Goal: Participate in discussion

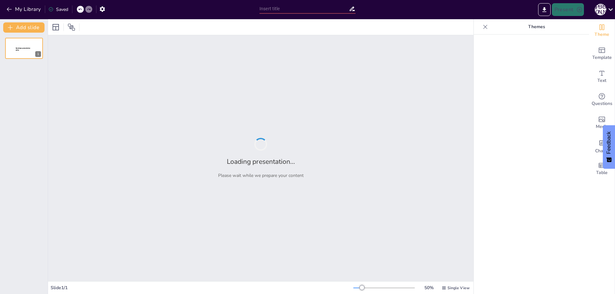
type input "Свадебные мелочи: Узнай, что скрывается за оливковым цветом!"
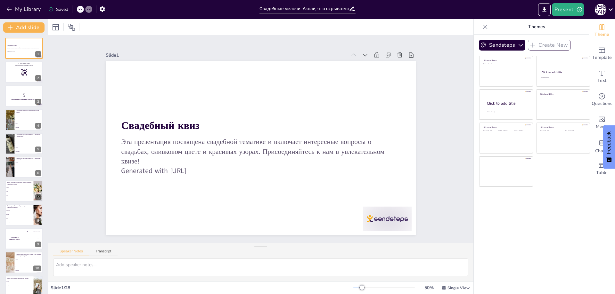
checkbox input "true"
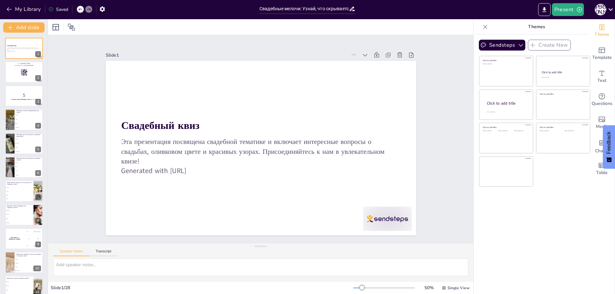
checkbox input "true"
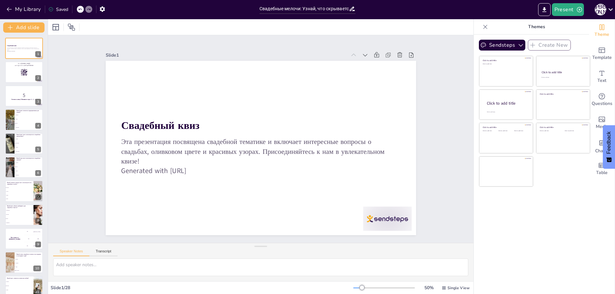
checkbox input "true"
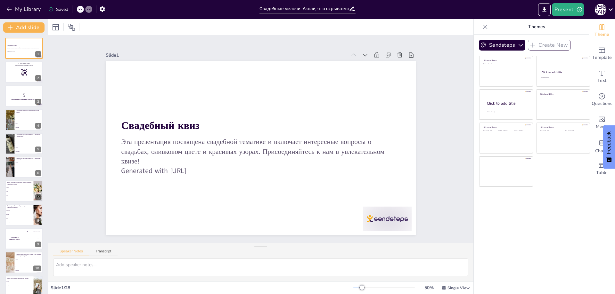
checkbox input "true"
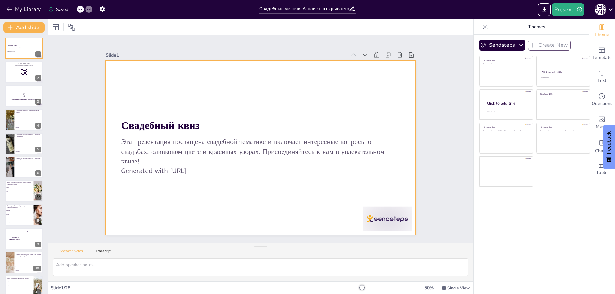
checkbox input "true"
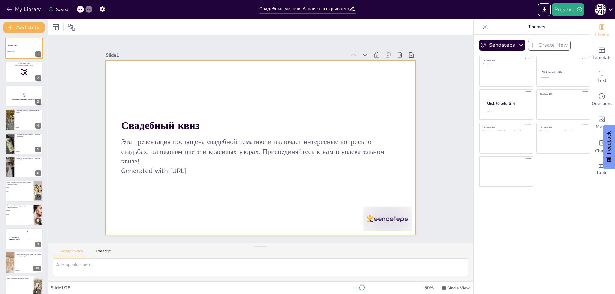
checkbox input "true"
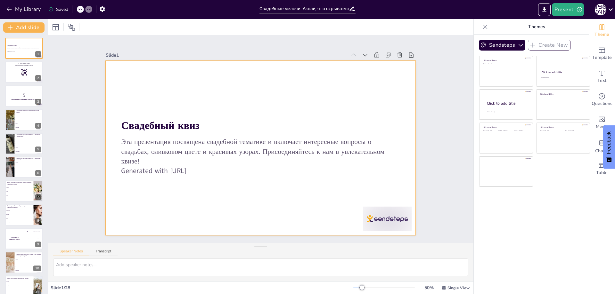
checkbox input "true"
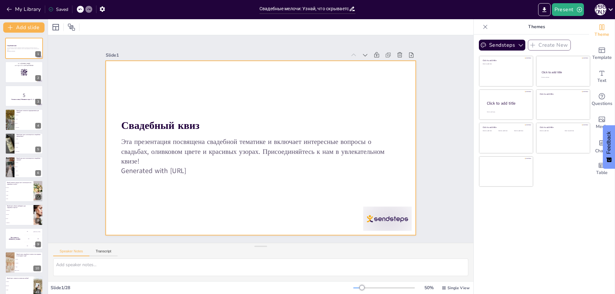
checkbox input "true"
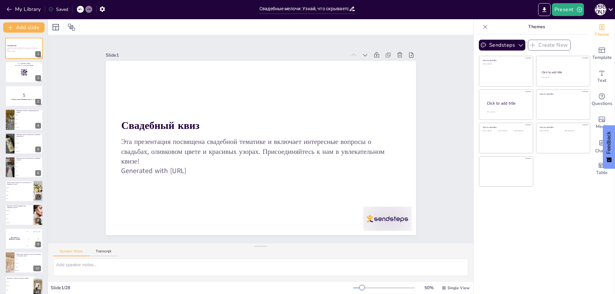
checkbox input "true"
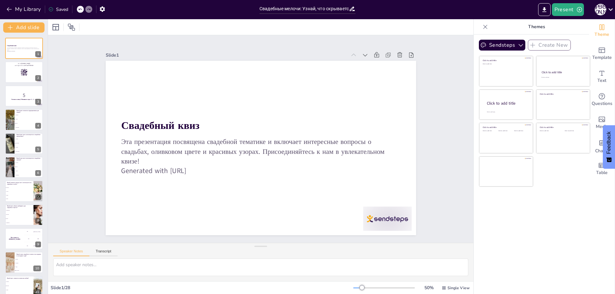
checkbox input "true"
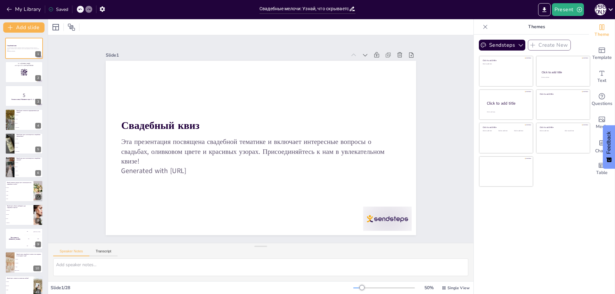
checkbox input "true"
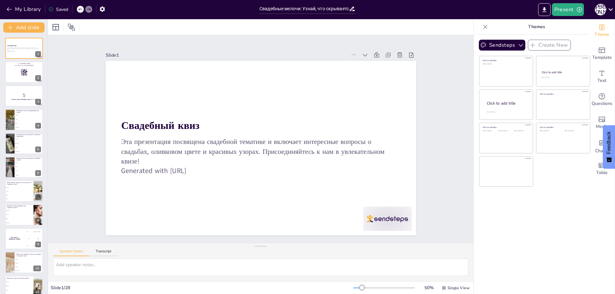
checkbox input "true"
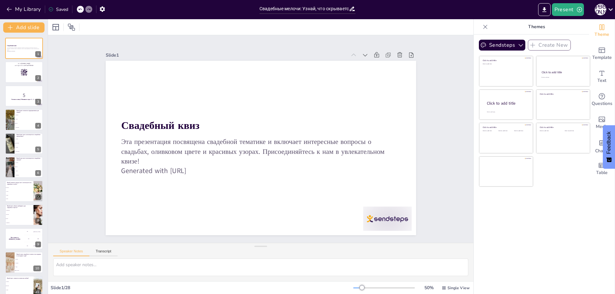
checkbox input "true"
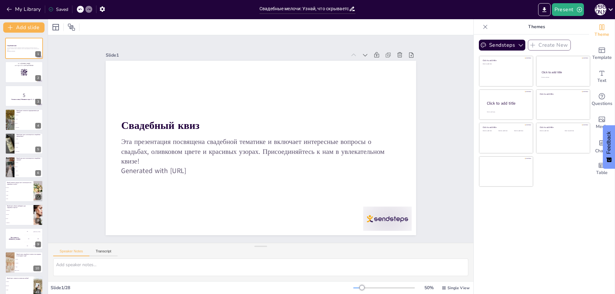
checkbox input "true"
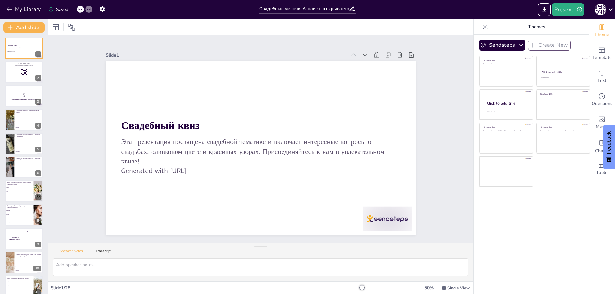
checkbox input "true"
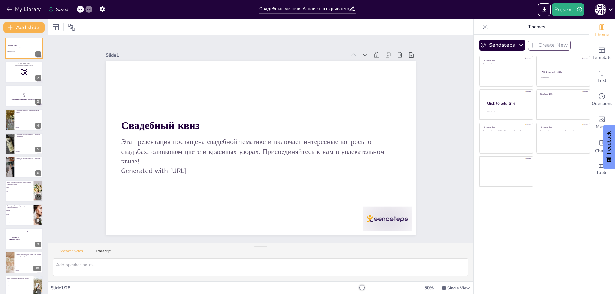
checkbox input "true"
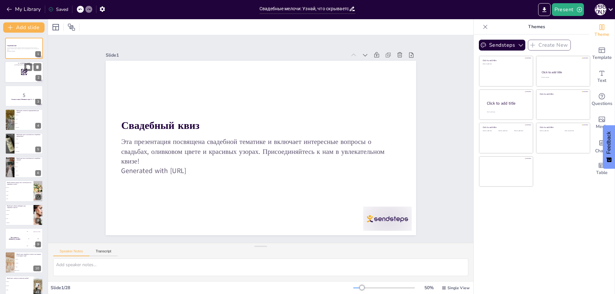
checkbox input "true"
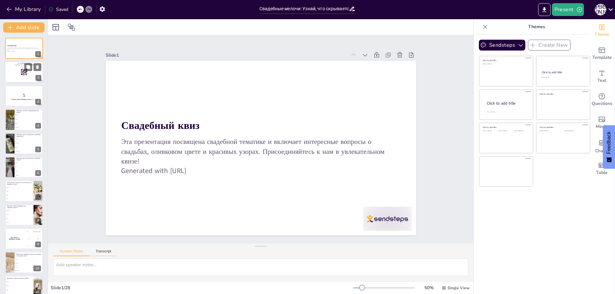
checkbox input "true"
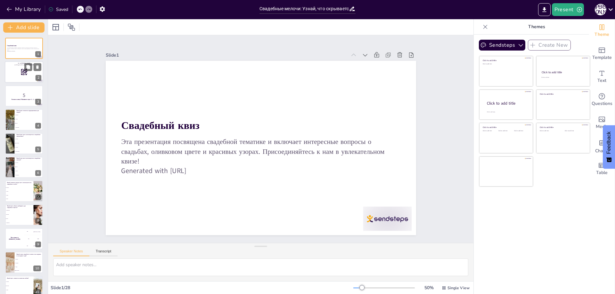
checkbox input "true"
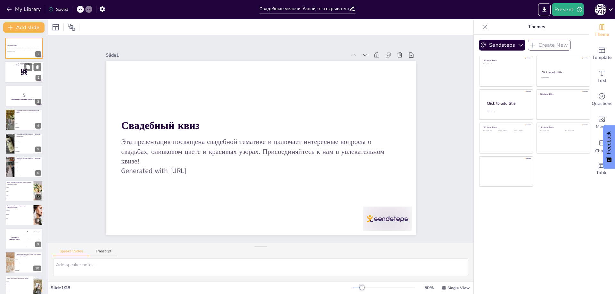
checkbox input "true"
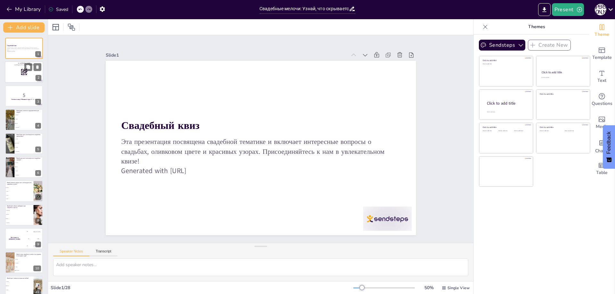
click at [23, 77] on div at bounding box center [24, 72] width 38 height 22
checkbox input "true"
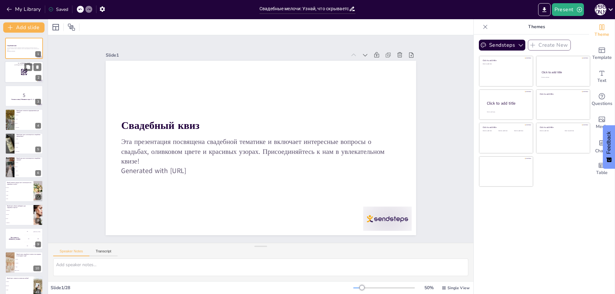
checkbox input "true"
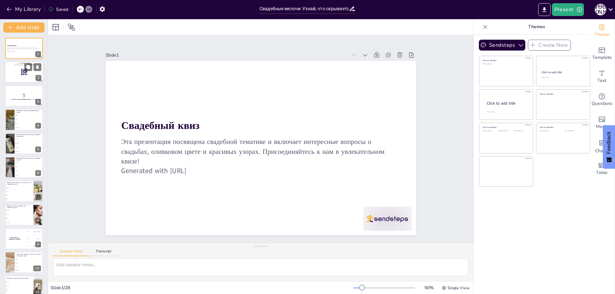
checkbox input "true"
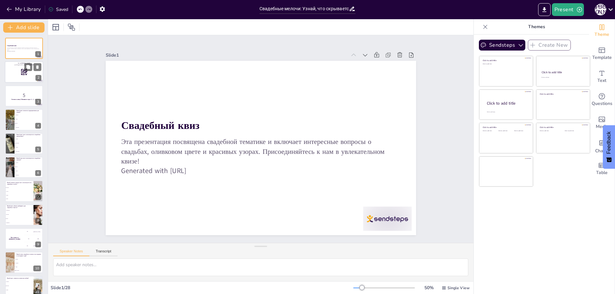
checkbox input "true"
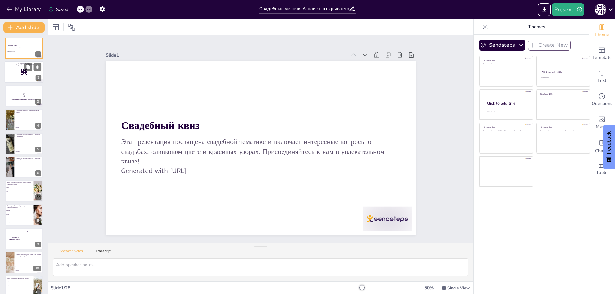
checkbox input "true"
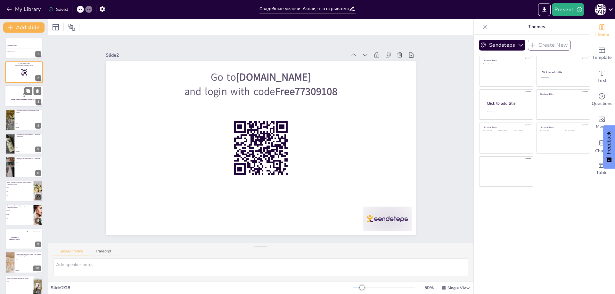
checkbox input "true"
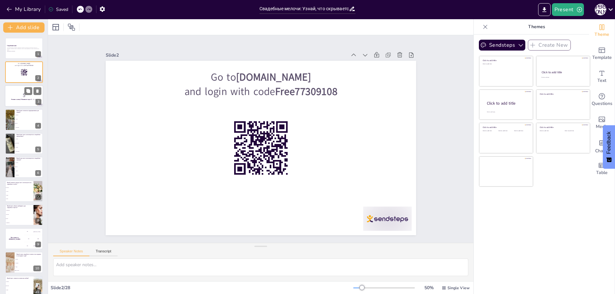
checkbox input "true"
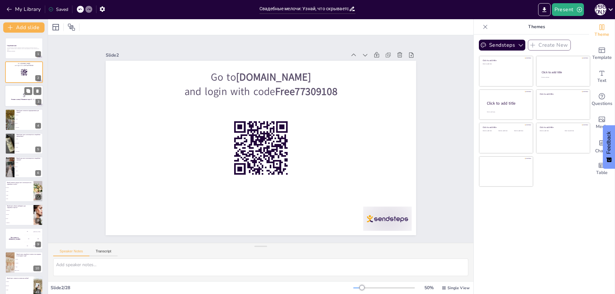
checkbox input "true"
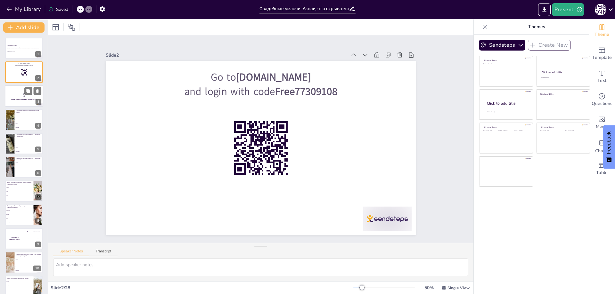
checkbox input "true"
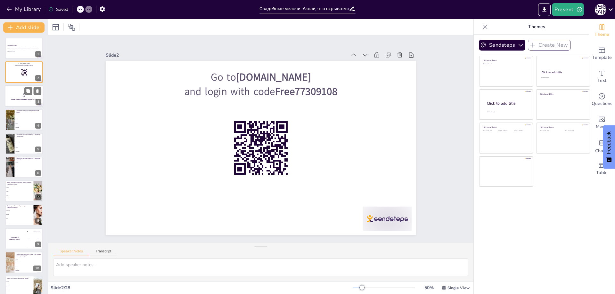
checkbox input "true"
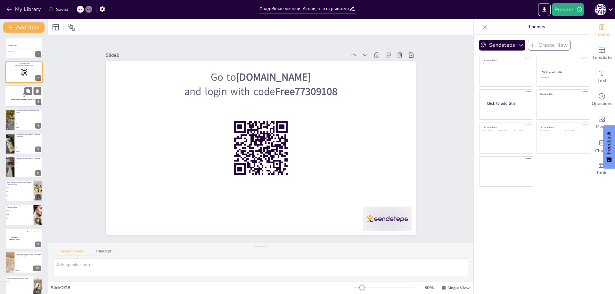
checkbox input "true"
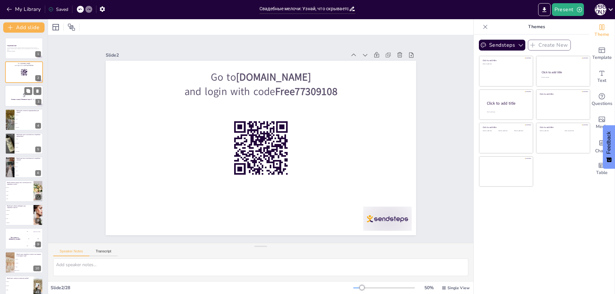
checkbox input "true"
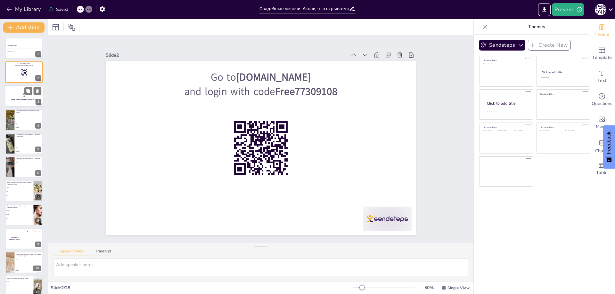
checkbox input "true"
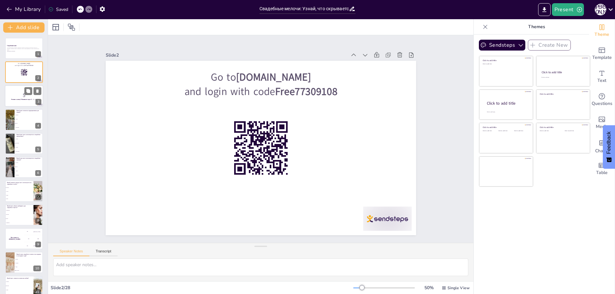
checkbox input "true"
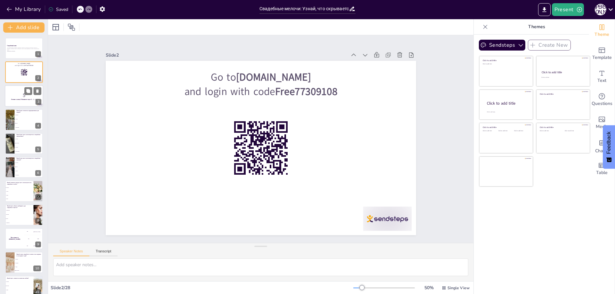
checkbox input "true"
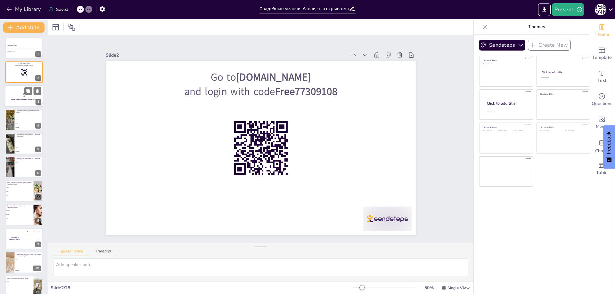
checkbox input "true"
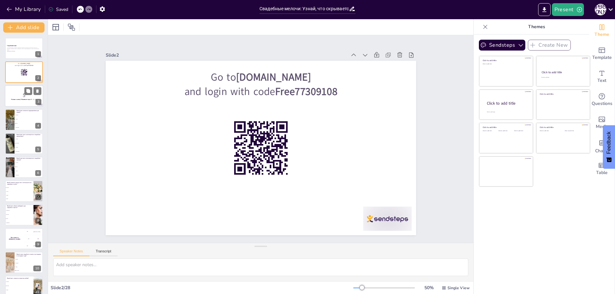
checkbox input "true"
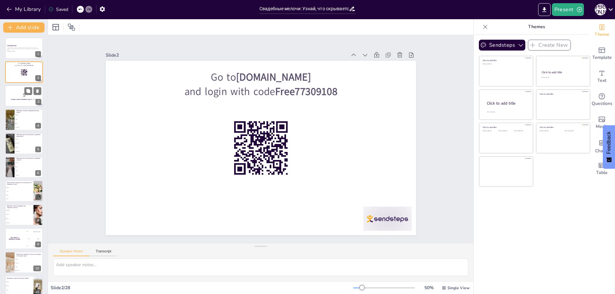
checkbox input "true"
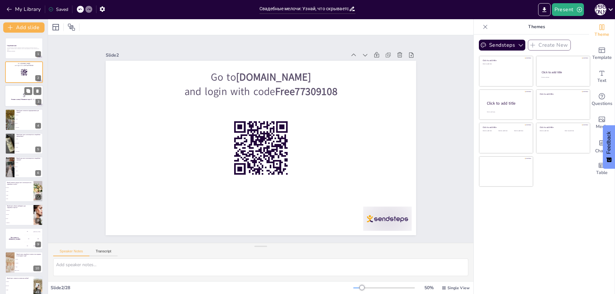
checkbox input "true"
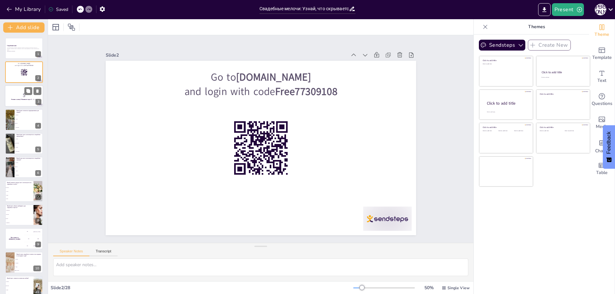
checkbox input "true"
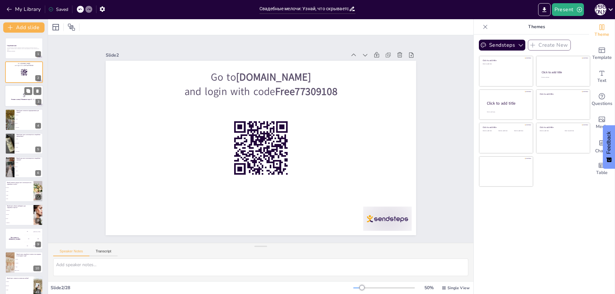
checkbox input "true"
click at [27, 105] on div at bounding box center [24, 96] width 38 height 22
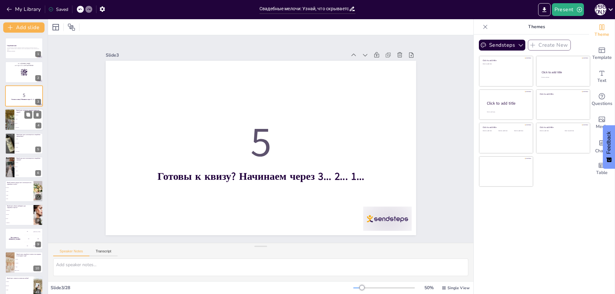
click at [14, 109] on div "Какой цвет считается традиционным для свадеб? Красный Синий Белый Оливковый" at bounding box center [24, 109] width 38 height 0
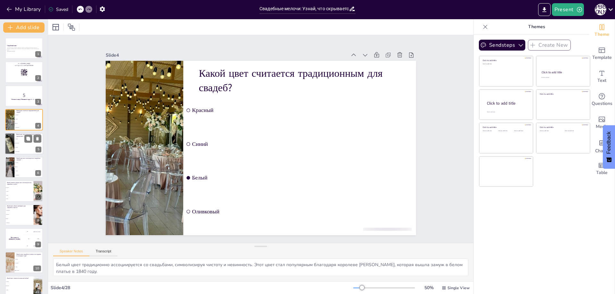
click at [27, 148] on span "Желтый" at bounding box center [29, 147] width 28 height 1
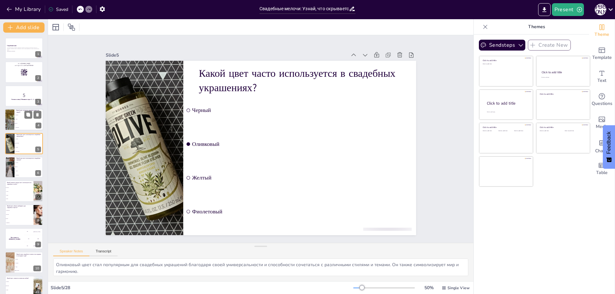
click at [25, 127] on li "Оливковый" at bounding box center [28, 128] width 29 height 4
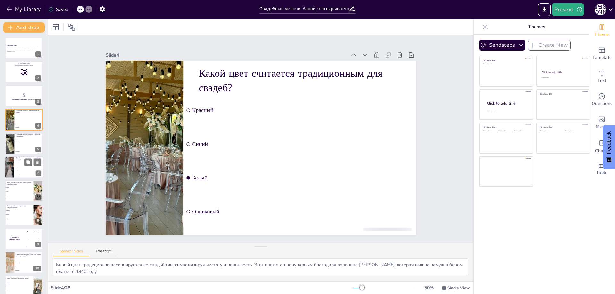
click at [15, 168] on li "Цветы" at bounding box center [28, 167] width 29 height 4
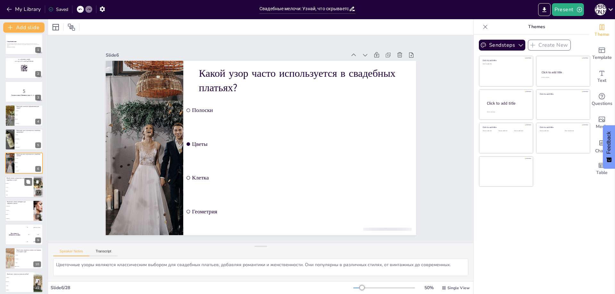
click at [20, 192] on li "Лампы" at bounding box center [19, 191] width 29 height 4
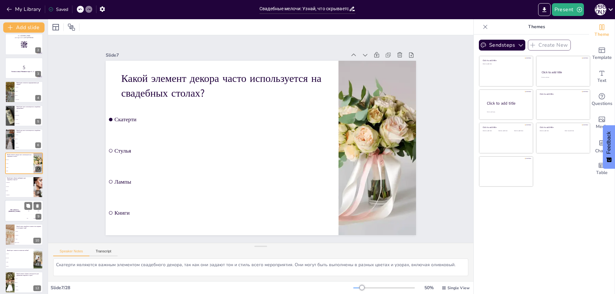
click at [22, 218] on div "The winner is [PERSON_NAME]" at bounding box center [14, 211] width 19 height 22
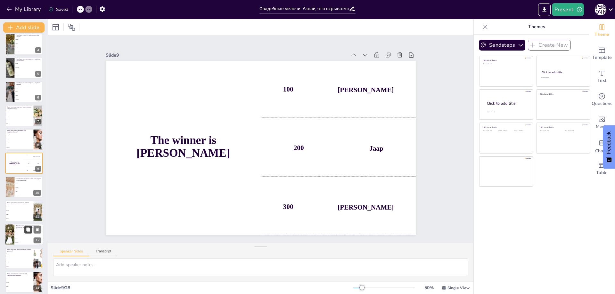
click at [25, 231] on button at bounding box center [28, 230] width 8 height 8
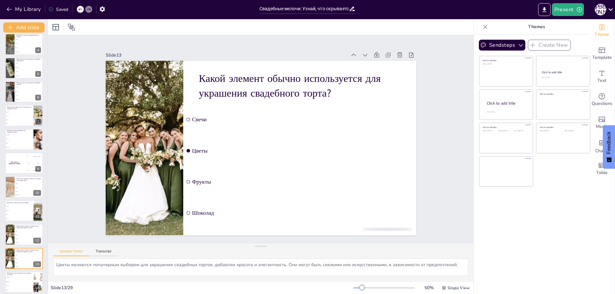
scroll to position [171, 0]
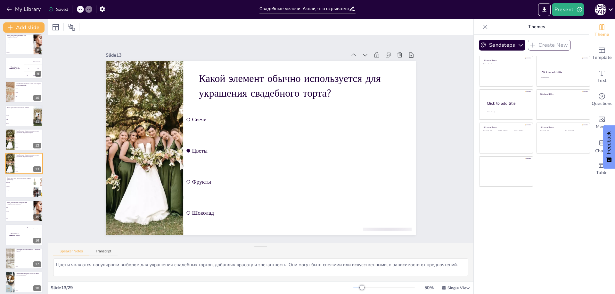
click at [29, 246] on div "Свадебный квиз Эта презентация посвящена свадебной тематике и включает интересн…" at bounding box center [24, 211] width 48 height 688
click at [7, 261] on div at bounding box center [9, 259] width 14 height 22
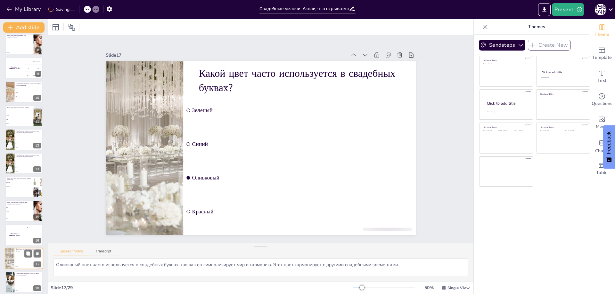
scroll to position [266, 0]
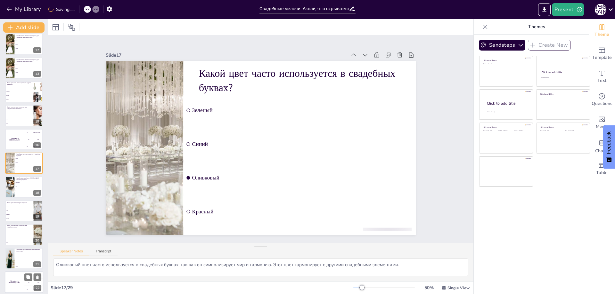
click at [11, 273] on div "The winner is [PERSON_NAME]" at bounding box center [14, 282] width 19 height 22
